Goal: Task Accomplishment & Management: Manage account settings

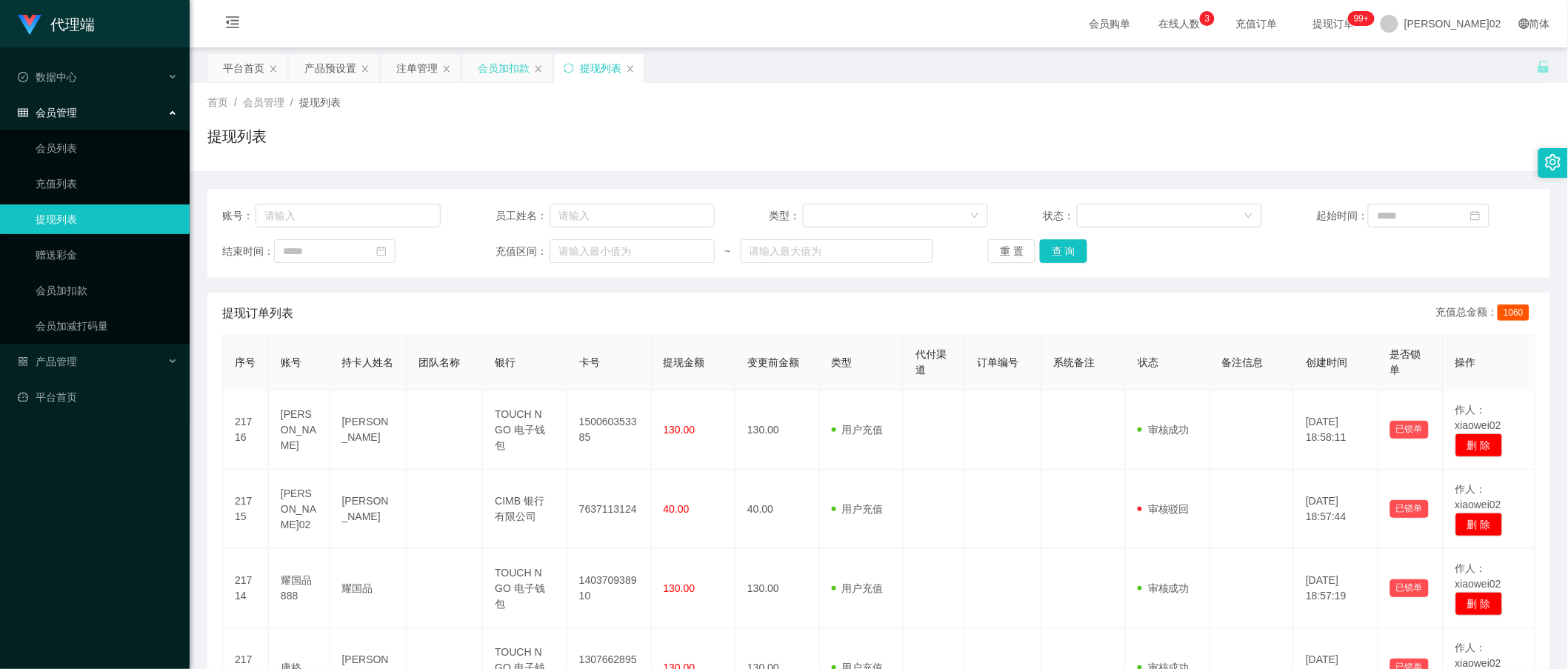
click at [490, 82] on div "会员加扣款" at bounding box center [504, 68] width 52 height 28
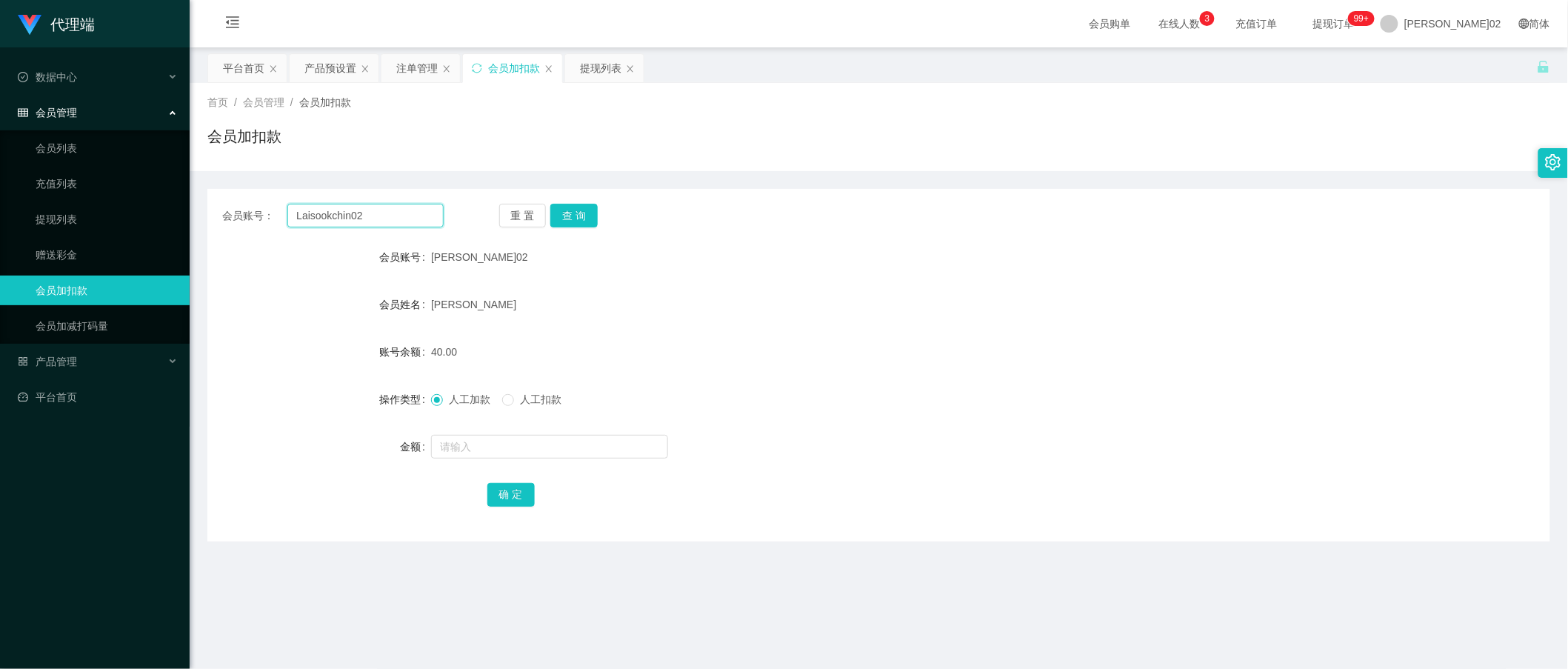
click at [430, 219] on input "Laisookchin02" at bounding box center [365, 215] width 157 height 23
click at [581, 224] on button "查 询" at bounding box center [574, 215] width 47 height 23
click at [579, 223] on button "查 询" at bounding box center [574, 215] width 47 height 23
click at [579, 223] on div "重 置 查 询" at bounding box center [610, 215] width 222 height 23
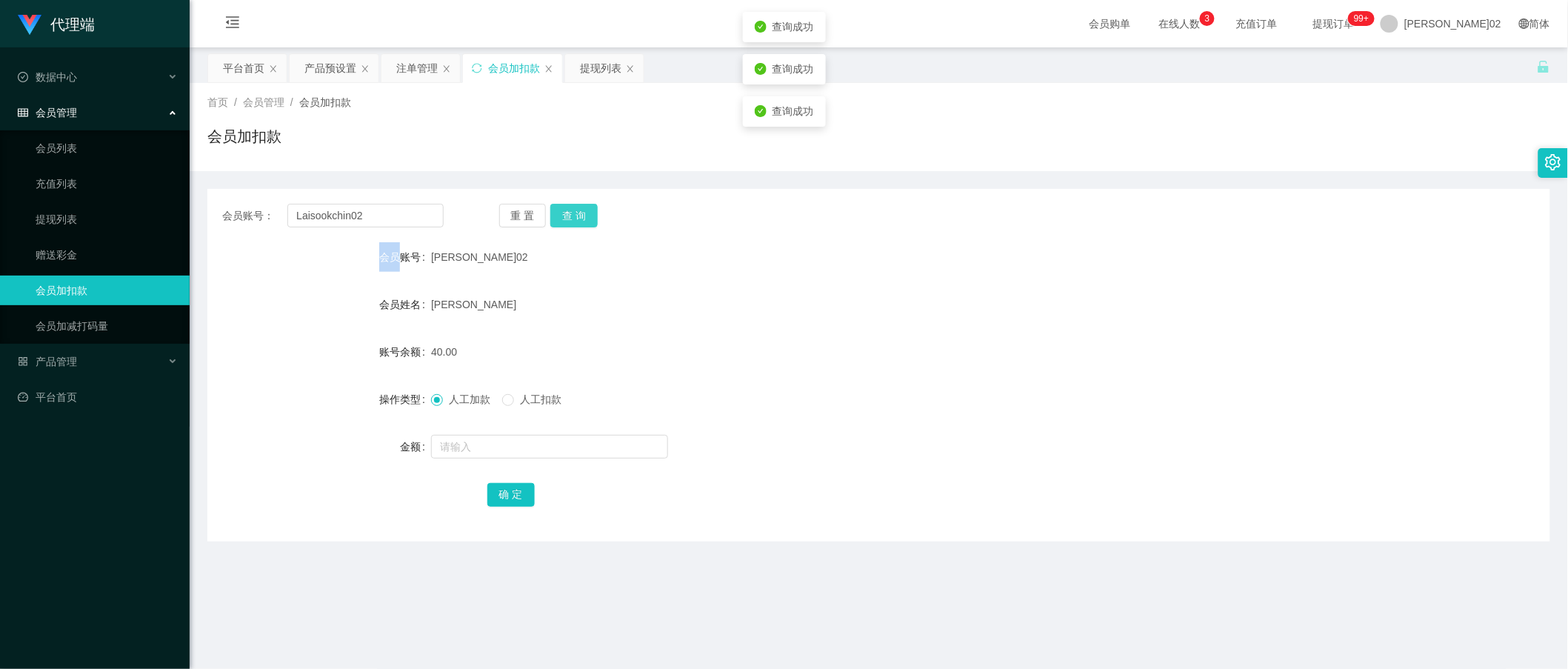
click at [579, 223] on button "查 询" at bounding box center [574, 215] width 47 height 23
click at [579, 223] on div "重 置 查 询" at bounding box center [610, 215] width 222 height 23
click at [579, 223] on button "查 询" at bounding box center [574, 215] width 47 height 23
click at [459, 329] on form "会员账号 [PERSON_NAME]02 会员姓名 [PERSON_NAME]余额 40.00 操作类型 人工加款 人工扣款 金额 确 定" at bounding box center [878, 375] width 1343 height 267
drag, startPoint x: 401, startPoint y: 217, endPoint x: 30, endPoint y: 216, distance: 371.0
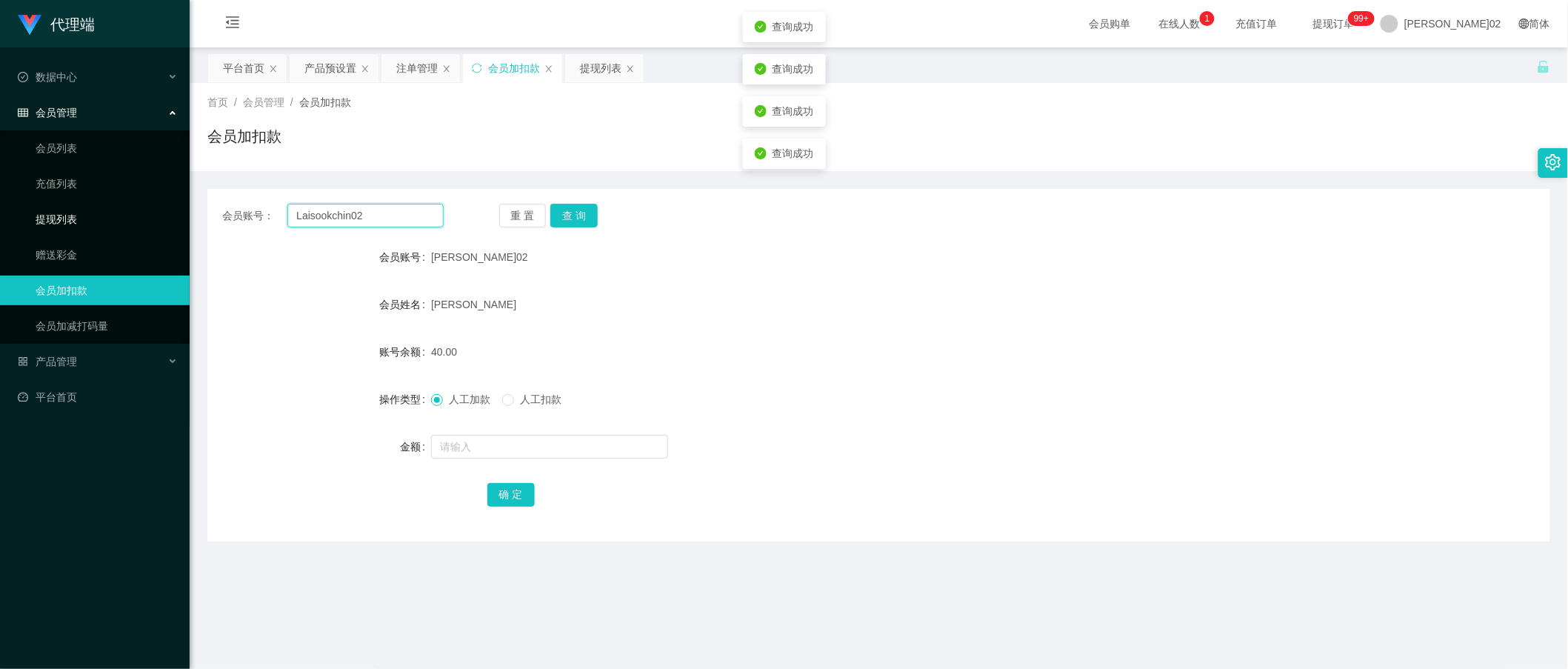
click at [30, 216] on section "代理端 数据中心 会员管理 会员列表 充值列表 提现列表 赠送彩金 会员加扣款 会员加减打码量 产品管理 开奖记录 注单管理 产品列表 即时注单 产品预设置 …" at bounding box center [784, 400] width 1568 height 801
paste input "mikebaw848"
type input "mikebaw848"
click at [561, 221] on button "查 询" at bounding box center [574, 215] width 47 height 23
click at [796, 333] on form "会员账号 mikebaw848 会员姓名 [PERSON_NAME] 账号余额 100.00 操作类型 人工加款 人工扣款 金额 确 定" at bounding box center [878, 375] width 1343 height 267
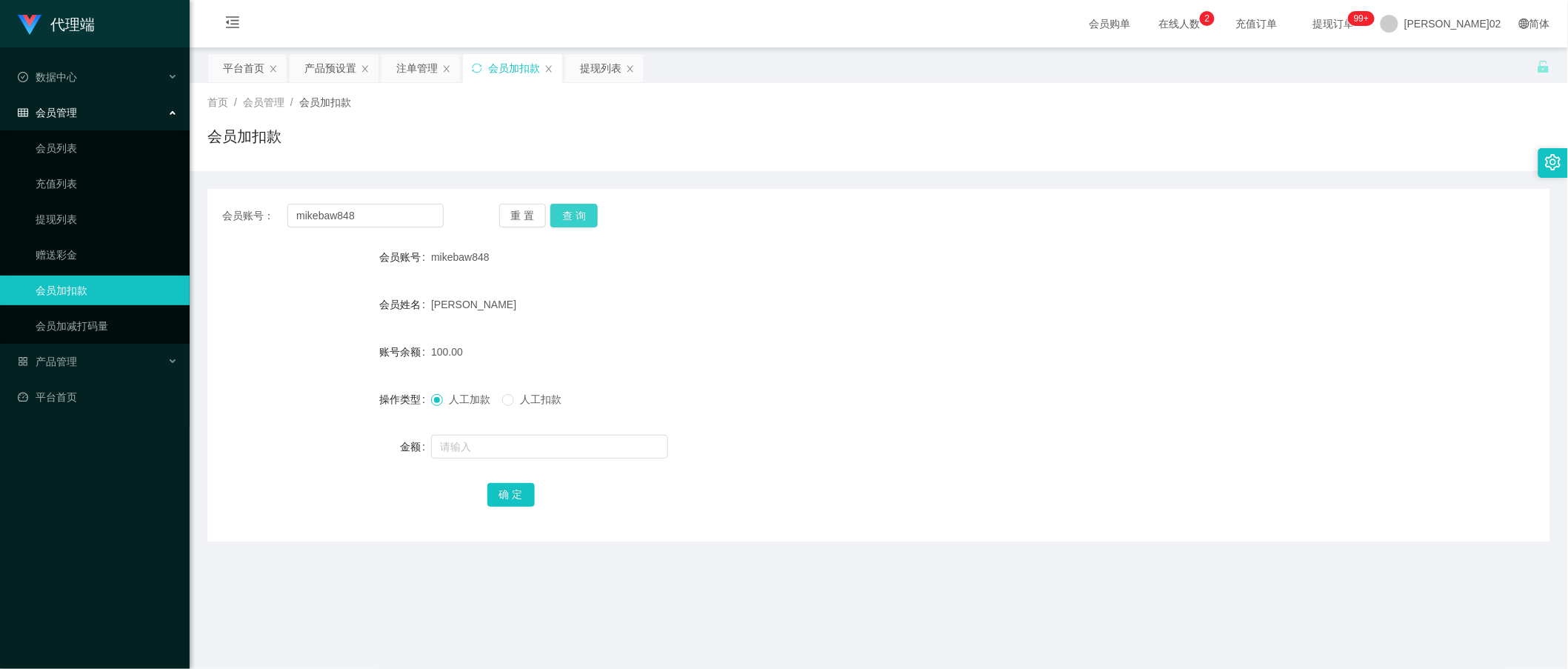
drag, startPoint x: 670, startPoint y: 330, endPoint x: 594, endPoint y: 221, distance: 132.9
click at [664, 320] on form "会员账号 mikebaw848 会员姓名 [PERSON_NAME] 账号余额 100.00 操作类型 人工加款 人工扣款 金额 确 定" at bounding box center [878, 375] width 1343 height 267
click at [592, 219] on button "查 询" at bounding box center [574, 215] width 47 height 23
click at [592, 219] on div "重 置 查 询" at bounding box center [610, 215] width 222 height 23
drag, startPoint x: 592, startPoint y: 219, endPoint x: 653, endPoint y: 258, distance: 72.4
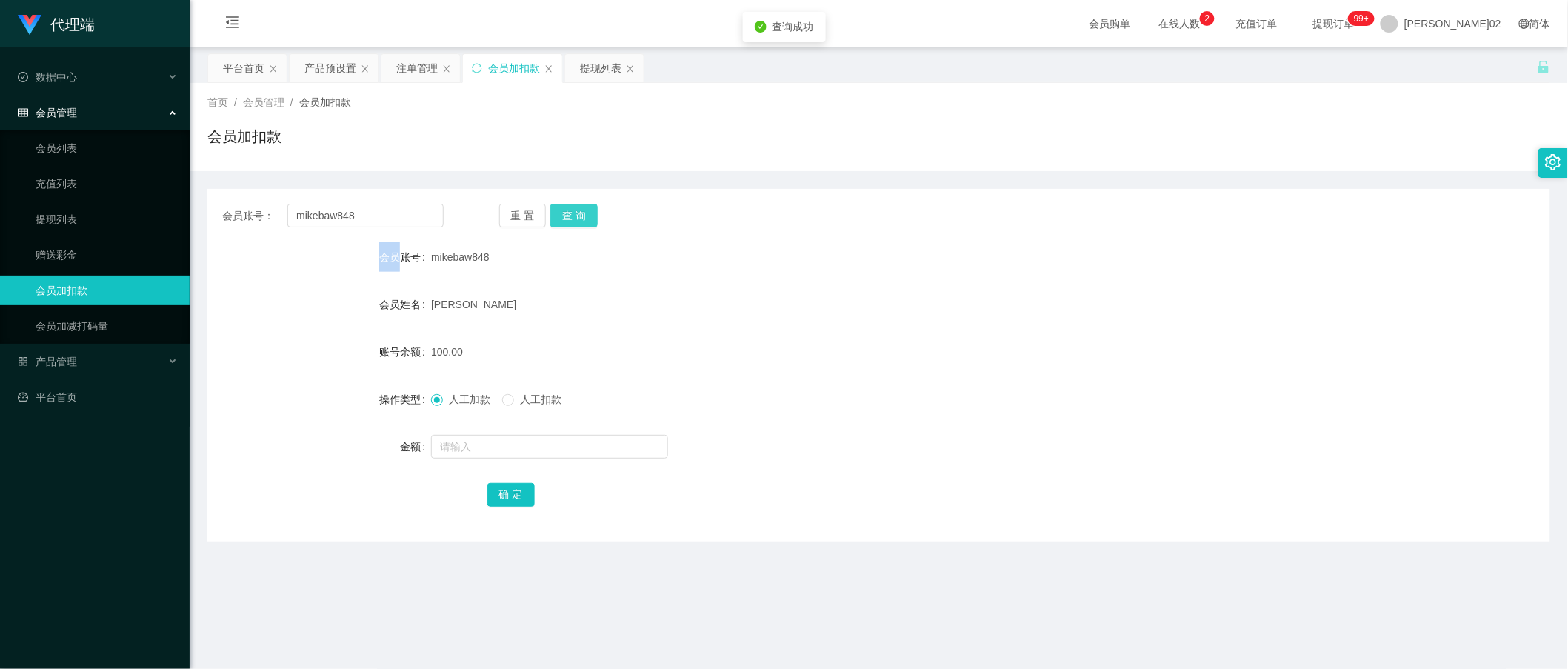
click at [592, 219] on button "查 询" at bounding box center [574, 215] width 47 height 23
click at [740, 309] on div "[PERSON_NAME]" at bounding box center [823, 304] width 784 height 30
